Goal: Transaction & Acquisition: Download file/media

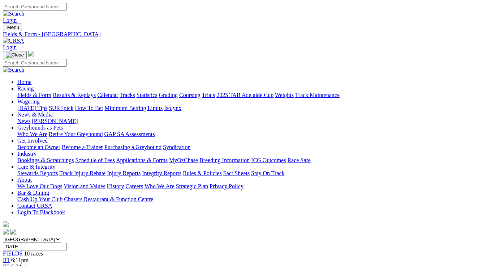
click at [61, 236] on select "[GEOGRAPHIC_DATA] [GEOGRAPHIC_DATA] [GEOGRAPHIC_DATA] [GEOGRAPHIC_DATA] [GEOGRA…" at bounding box center [32, 239] width 58 height 7
select select "SA"
click at [26, 236] on select "[GEOGRAPHIC_DATA] [GEOGRAPHIC_DATA] [GEOGRAPHIC_DATA] [GEOGRAPHIC_DATA] [GEOGRA…" at bounding box center [32, 239] width 58 height 7
click at [67, 243] on input "[DATE]" at bounding box center [35, 247] width 64 height 8
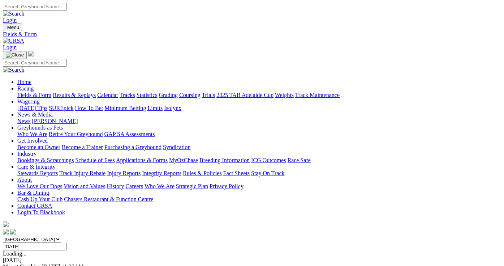
type input "[DATE]"
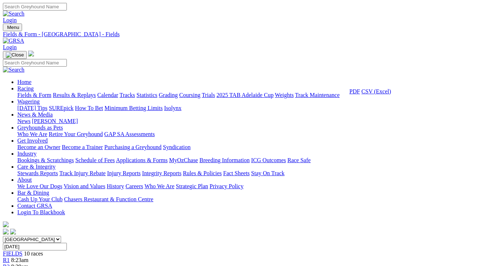
click at [382, 94] on link "CSV (Excel)" at bounding box center [376, 91] width 30 height 6
